Goal: Task Accomplishment & Management: Manage account settings

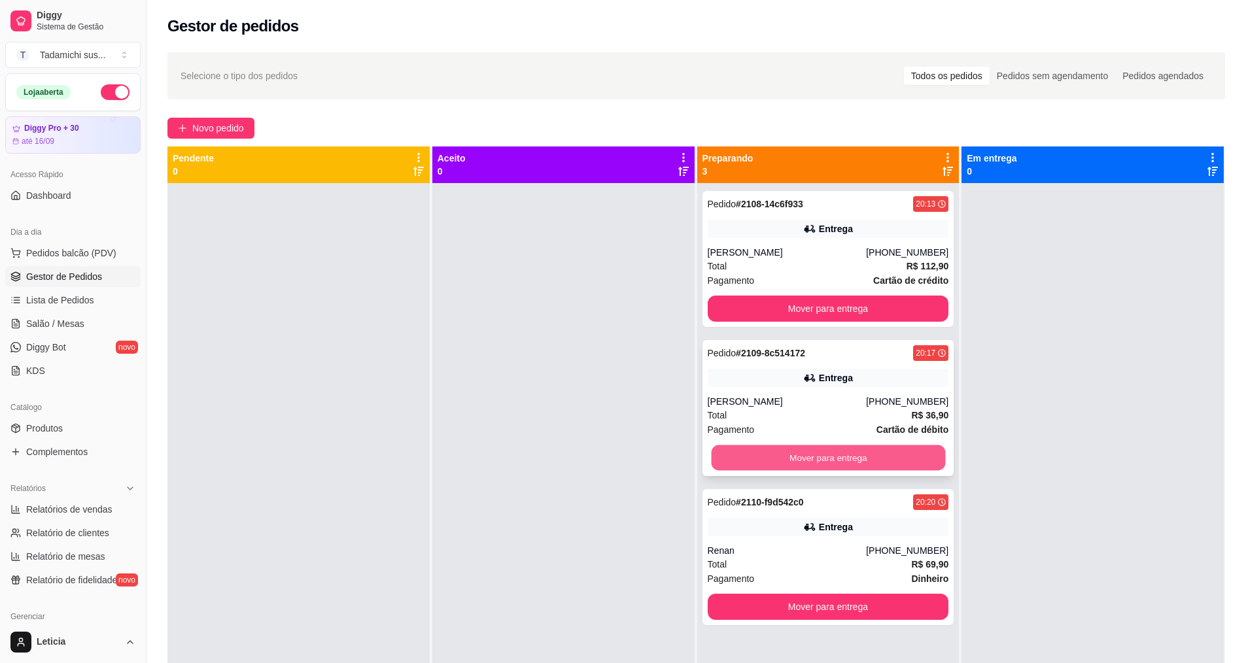
click at [783, 457] on button "Mover para entrega" at bounding box center [828, 459] width 234 height 26
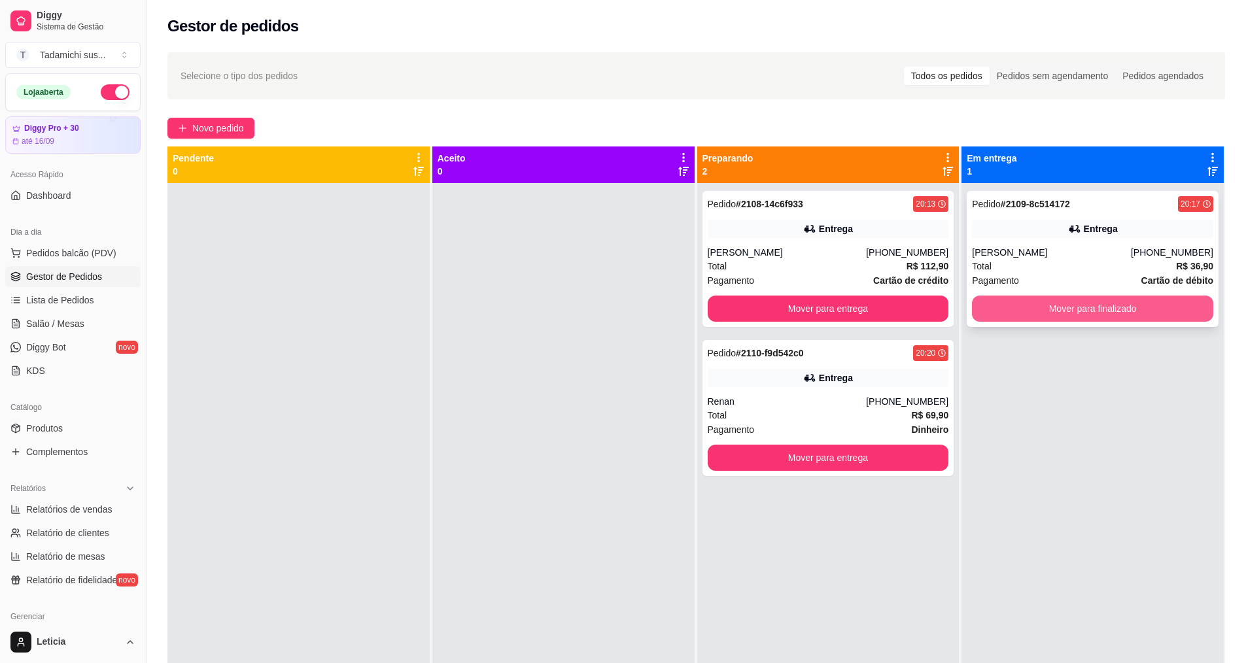
click at [1064, 298] on button "Mover para finalizado" at bounding box center [1092, 309] width 241 height 26
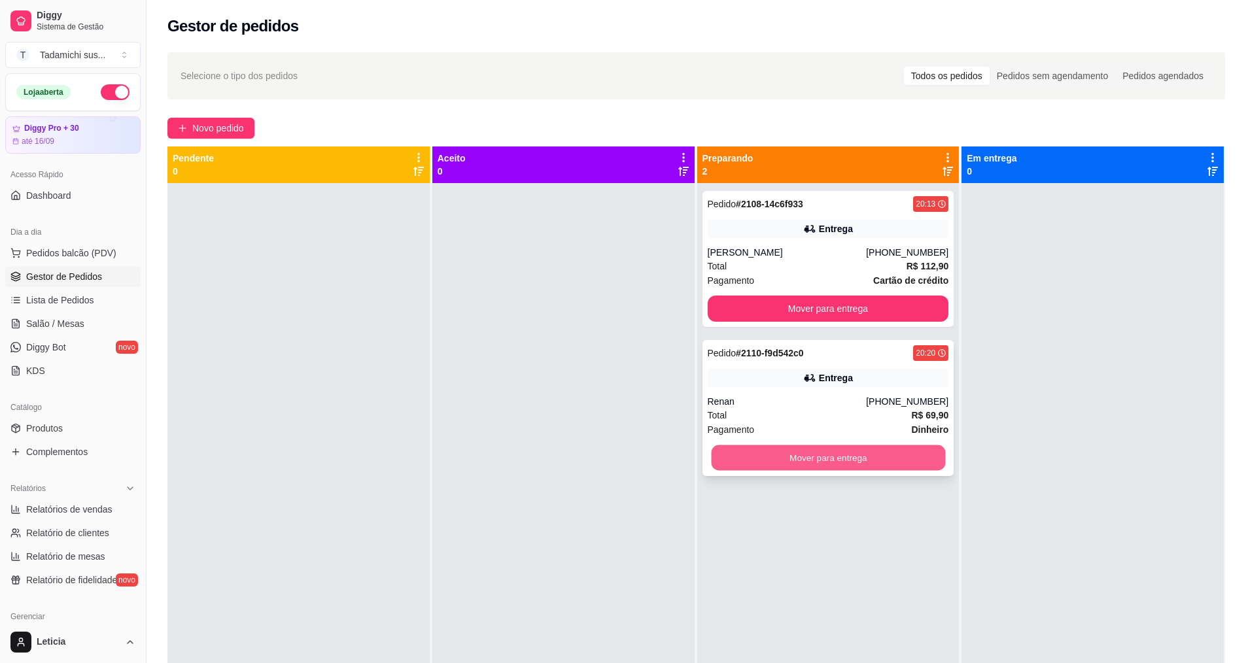
click at [838, 463] on button "Mover para entrega" at bounding box center [828, 459] width 234 height 26
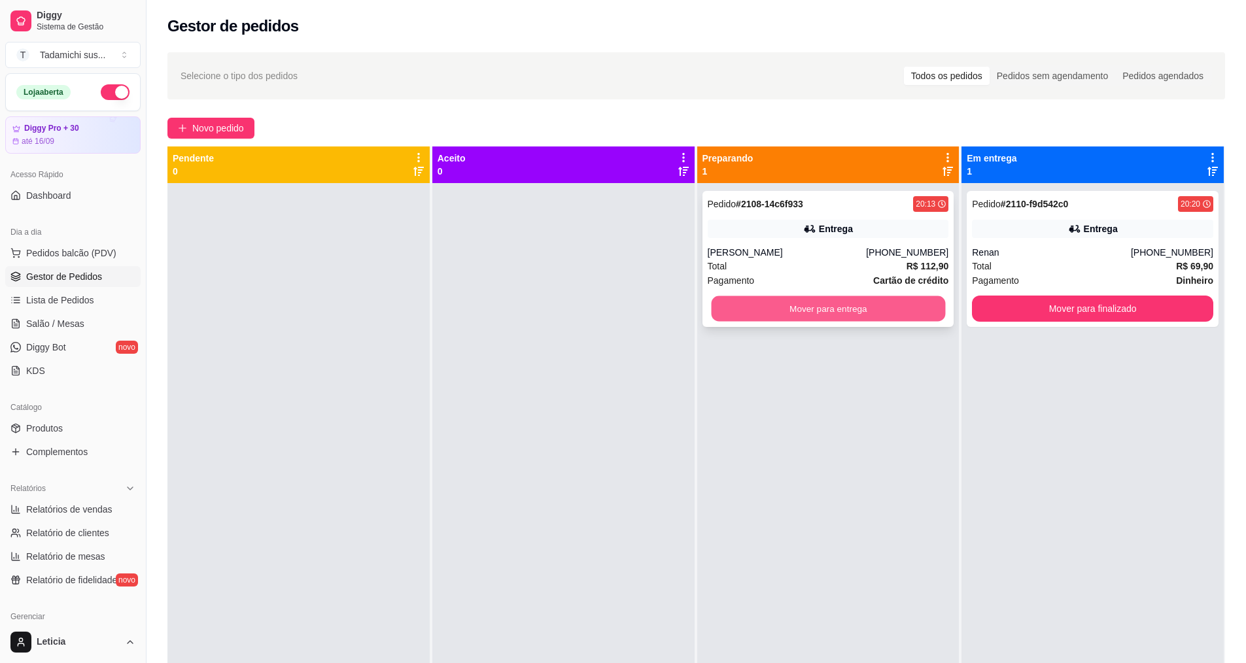
click at [794, 297] on button "Mover para entrega" at bounding box center [828, 309] width 234 height 26
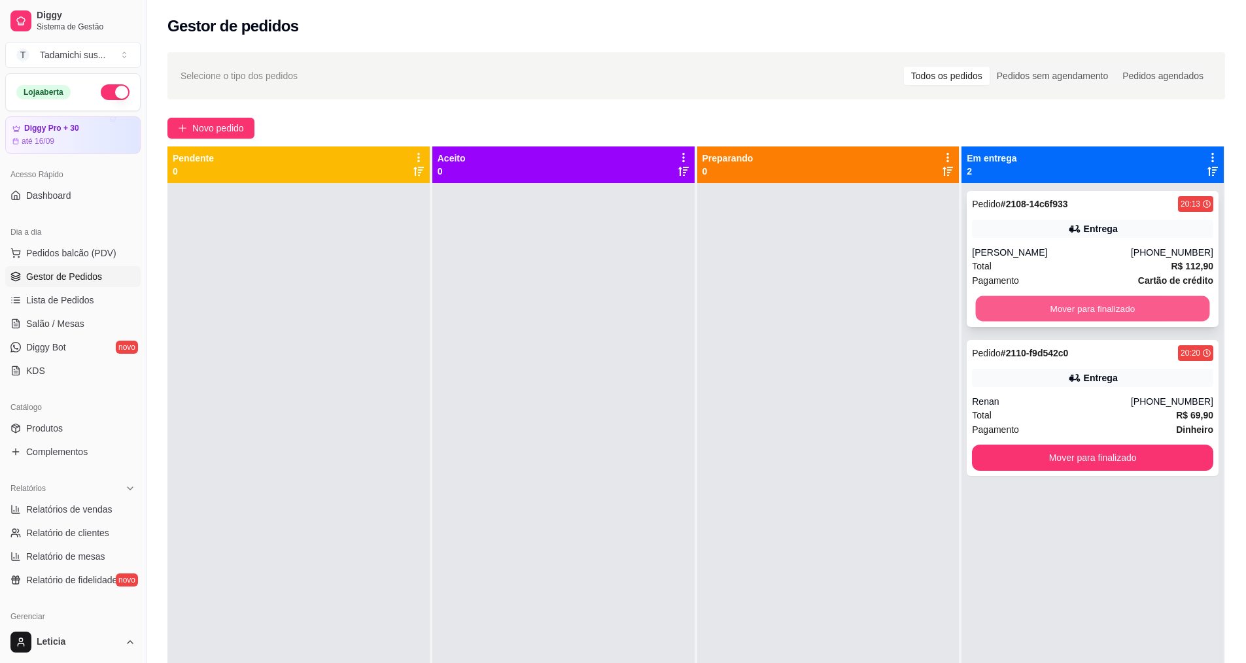
click at [1012, 296] on button "Mover para finalizado" at bounding box center [1093, 309] width 234 height 26
click at [1025, 306] on button "Mover para finalizado" at bounding box center [1092, 309] width 241 height 26
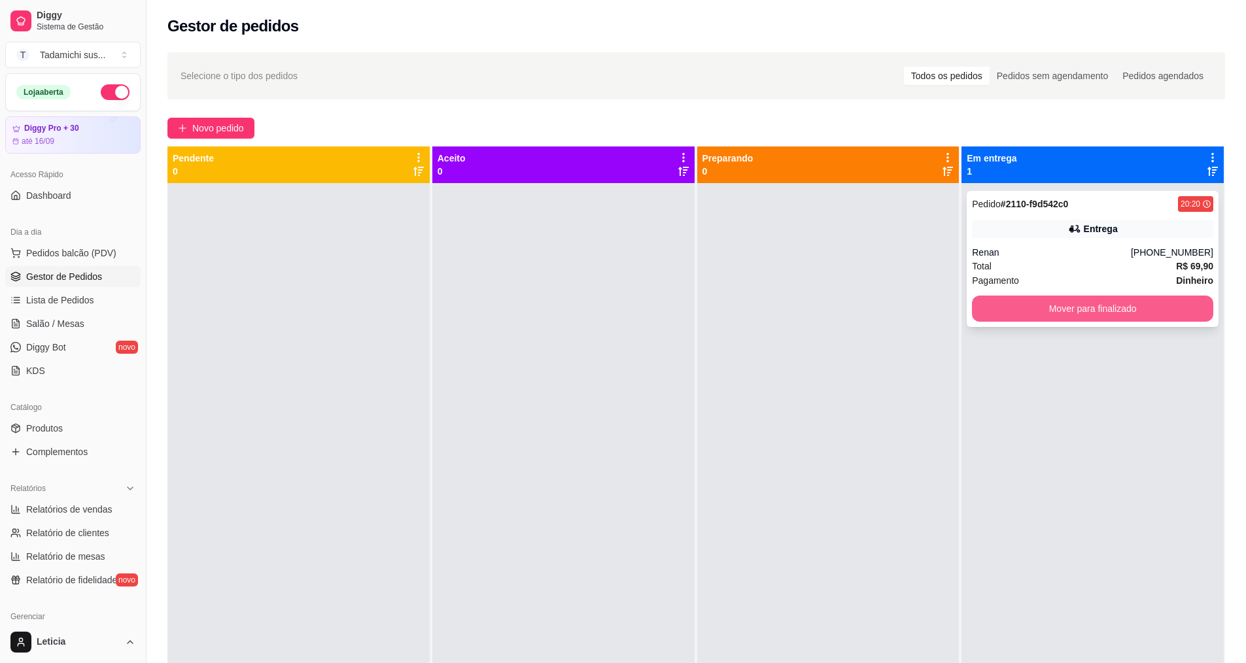
click at [1050, 308] on button "Mover para finalizado" at bounding box center [1092, 309] width 241 height 26
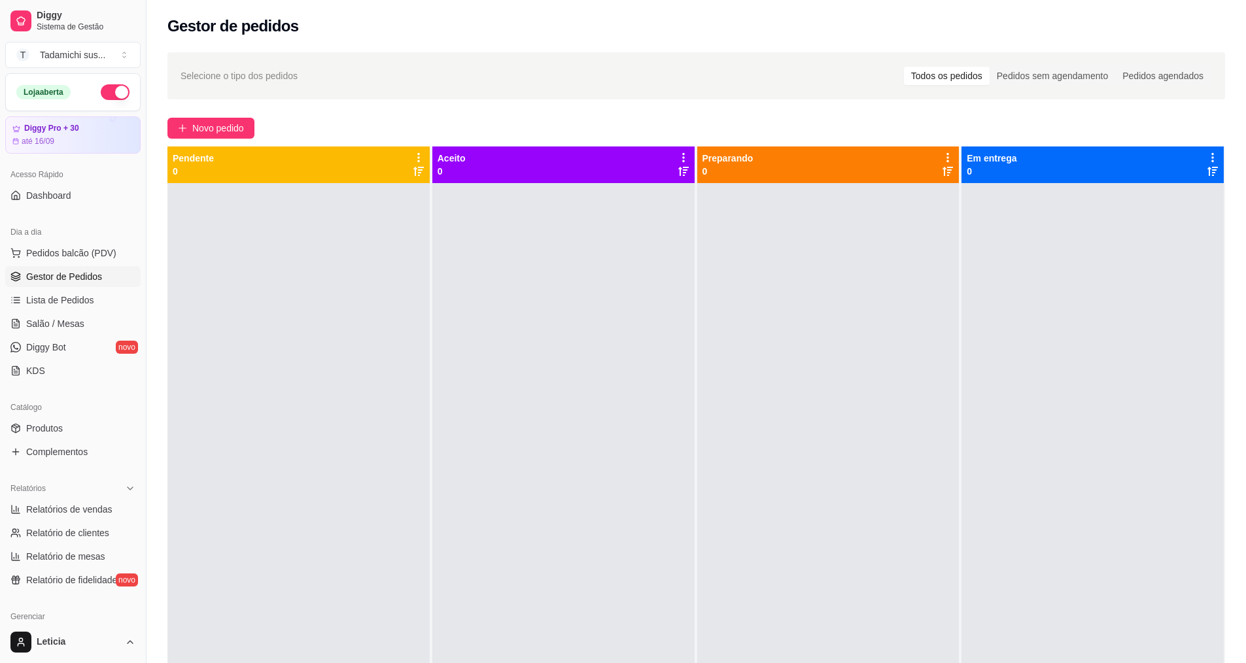
click at [100, 281] on span "Gestor de Pedidos" at bounding box center [64, 276] width 76 height 13
click at [92, 271] on span "Gestor de Pedidos" at bounding box center [64, 276] width 76 height 13
click at [88, 294] on ul "Pedidos balcão (PDV) Gestor de Pedidos Lista de Pedidos Salão / Mesas Diggy Bot…" at bounding box center [72, 312] width 135 height 139
click at [87, 296] on span "Lista de Pedidos" at bounding box center [60, 300] width 68 height 13
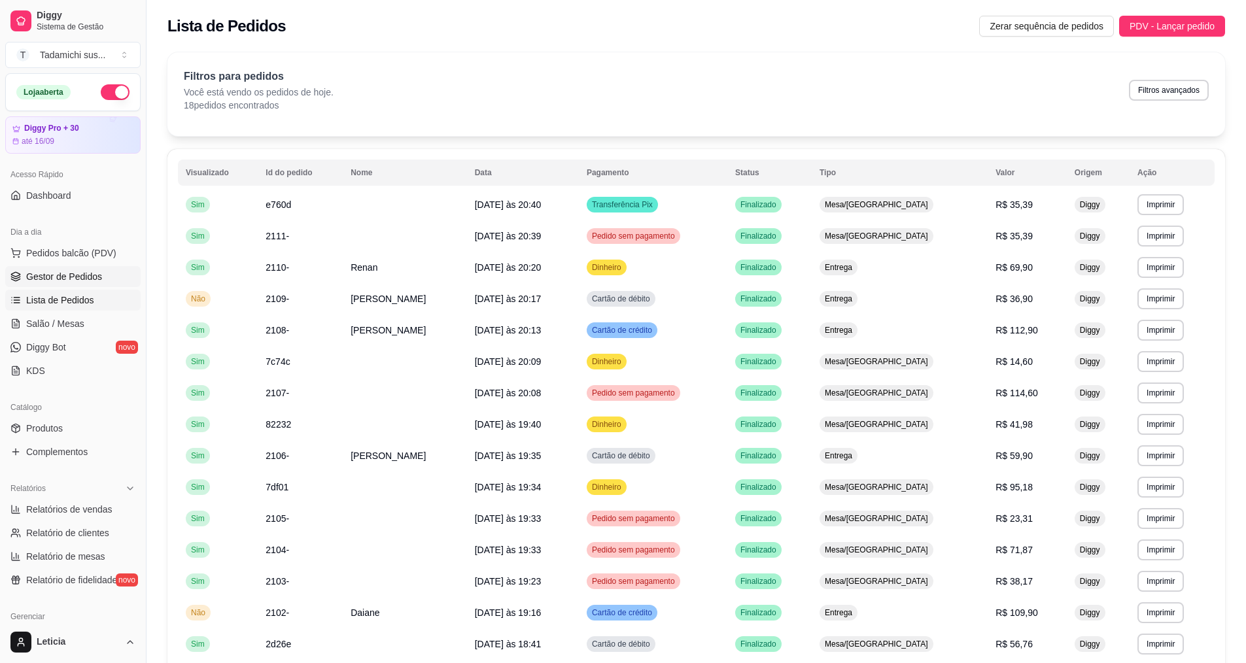
click at [77, 272] on span "Gestor de Pedidos" at bounding box center [64, 276] width 76 height 13
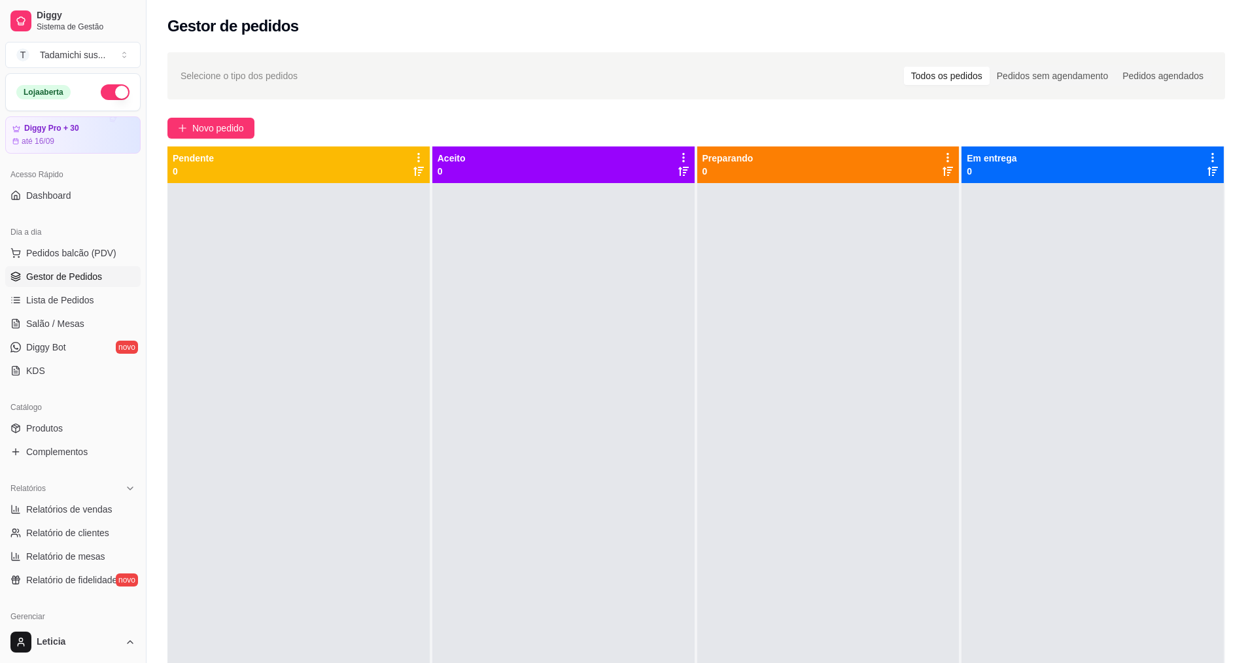
click at [226, 347] on div at bounding box center [298, 514] width 262 height 663
